Goal: Task Accomplishment & Management: Use online tool/utility

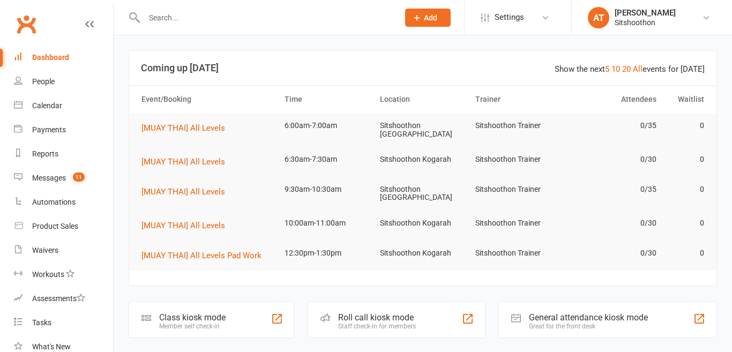
scroll to position [139, 0]
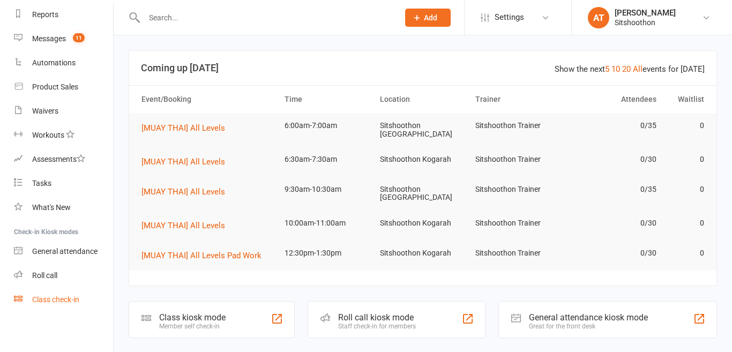
click at [37, 298] on div "Class check-in" at bounding box center [55, 299] width 47 height 9
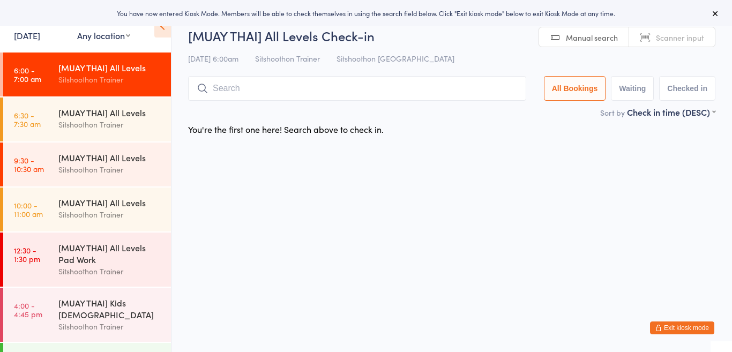
click at [79, 35] on select "Any location ST Martial Arts Arncliffe [GEOGRAPHIC_DATA] [GEOGRAPHIC_DATA]" at bounding box center [103, 35] width 53 height 12
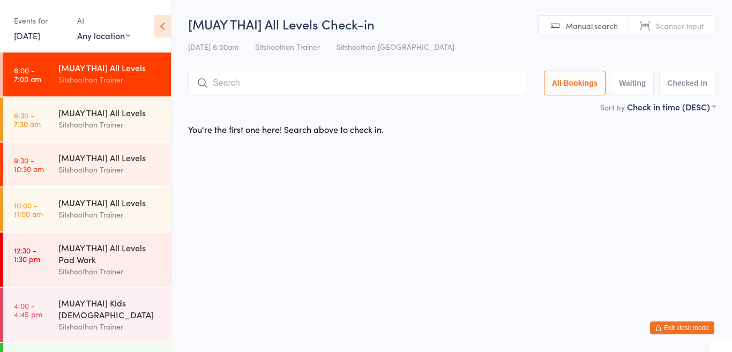
select select "1"
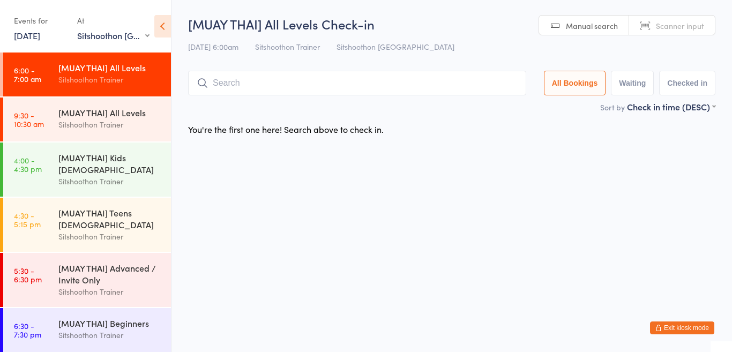
click at [84, 38] on select "Any location ST Martial Arts Arncliffe [GEOGRAPHIC_DATA] [GEOGRAPHIC_DATA]" at bounding box center [113, 35] width 72 height 12
click at [277, 87] on input "search" at bounding box center [357, 83] width 338 height 25
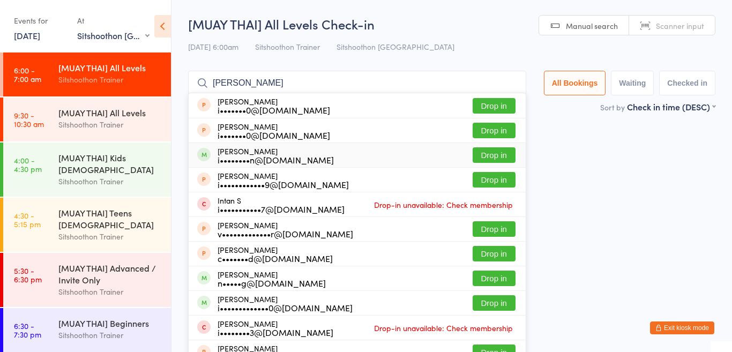
type input "[PERSON_NAME]"
click at [491, 154] on button "Drop in" at bounding box center [493, 155] width 43 height 16
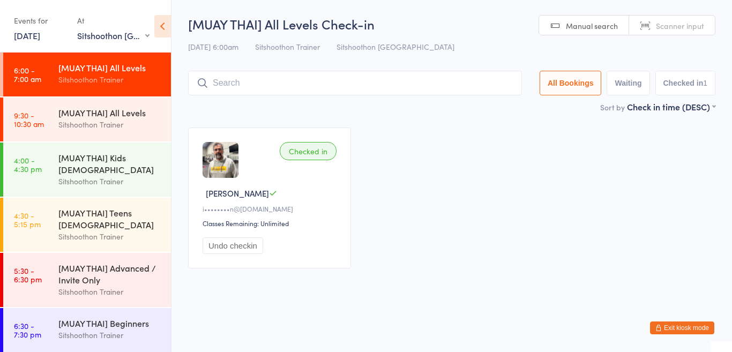
type input "a"
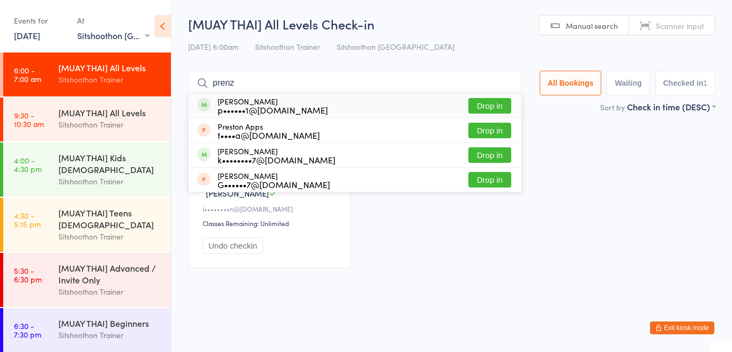
type input "prenz"
click at [487, 100] on button "Drop in" at bounding box center [489, 106] width 43 height 16
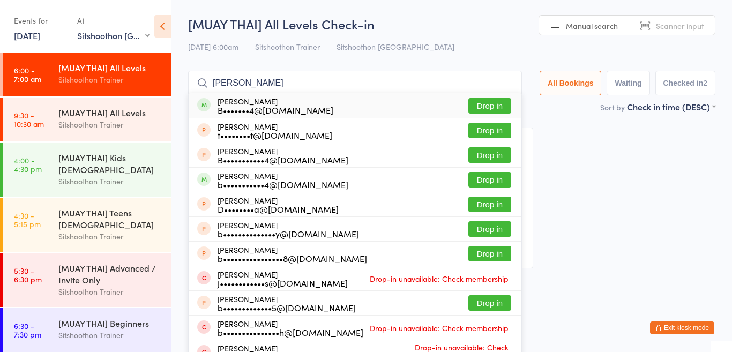
type input "[PERSON_NAME]"
click at [489, 105] on button "Drop in" at bounding box center [489, 106] width 43 height 16
